Goal: Navigation & Orientation: Find specific page/section

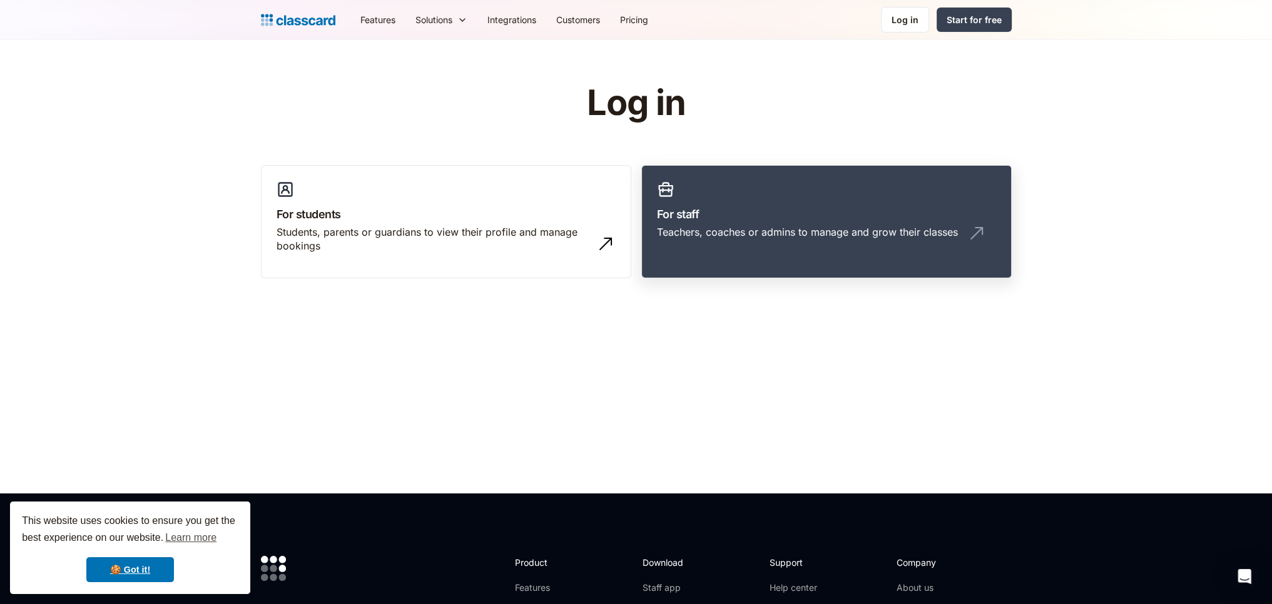
click at [809, 238] on div "Teachers, coaches or admins to manage and grow their classes" at bounding box center [807, 232] width 301 height 14
click at [828, 241] on div "Teachers, coaches or admins to manage and grow their classes" at bounding box center [826, 237] width 339 height 24
click at [801, 230] on div "Teachers, coaches or admins to manage and grow their classes" at bounding box center [807, 232] width 301 height 14
